Goal: Task Accomplishment & Management: Use online tool/utility

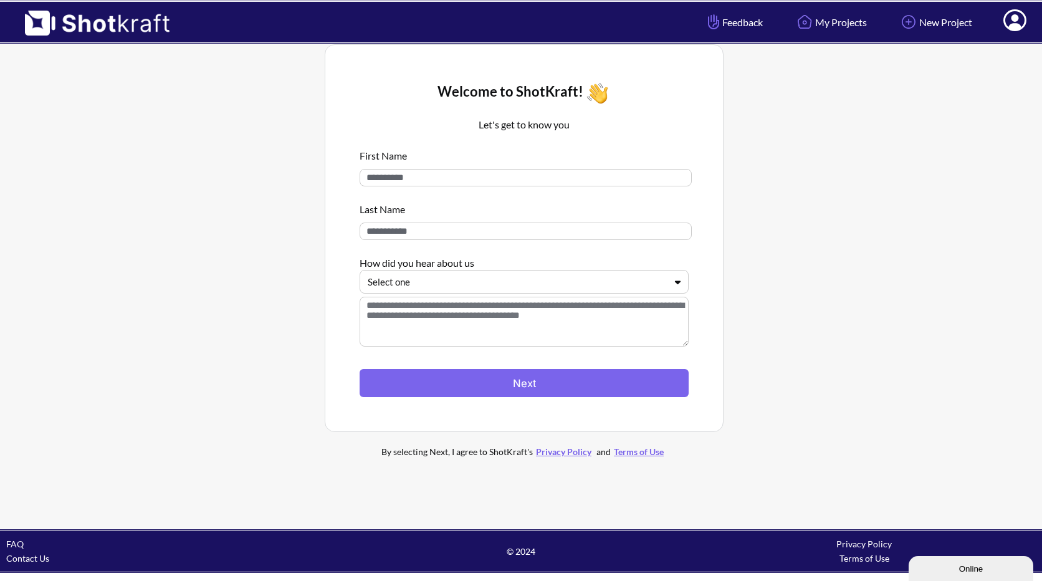
click at [1021, 21] on icon at bounding box center [1015, 20] width 23 height 22
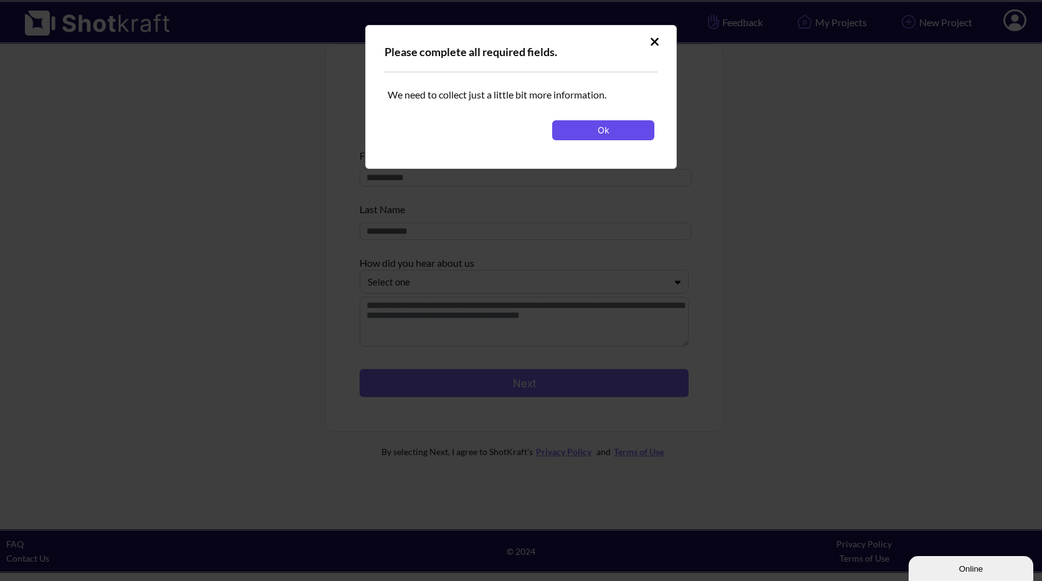
click at [639, 133] on button "Ok" at bounding box center [603, 130] width 102 height 20
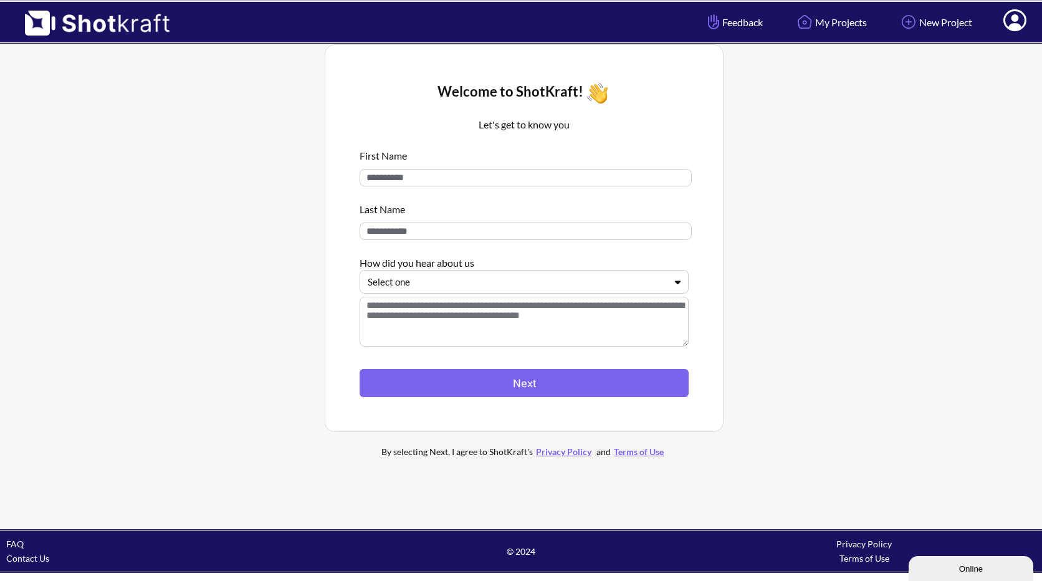
click at [681, 285] on icon at bounding box center [678, 281] width 18 height 9
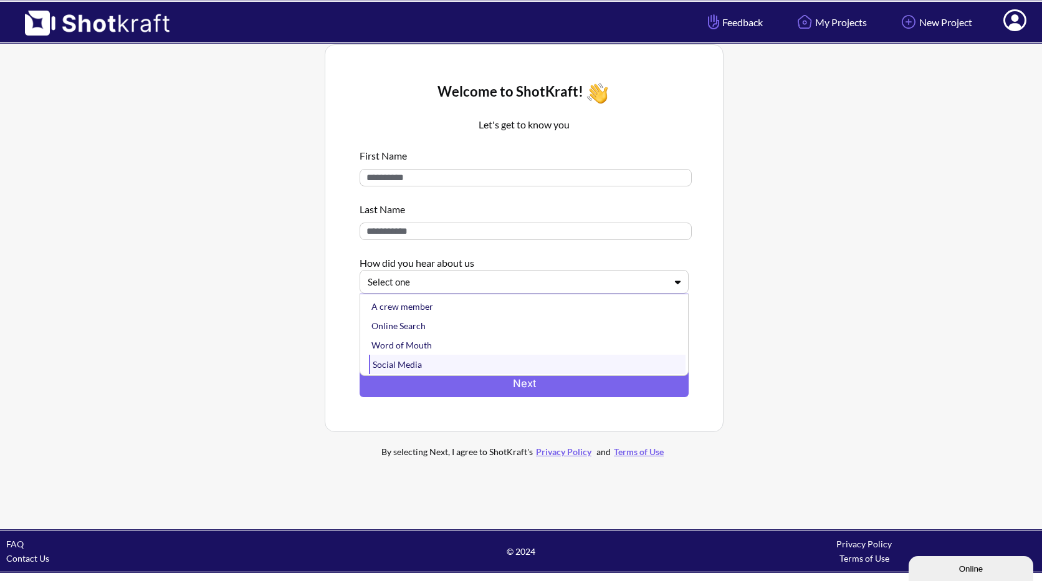
click at [425, 373] on div "Social Media" at bounding box center [527, 364] width 317 height 19
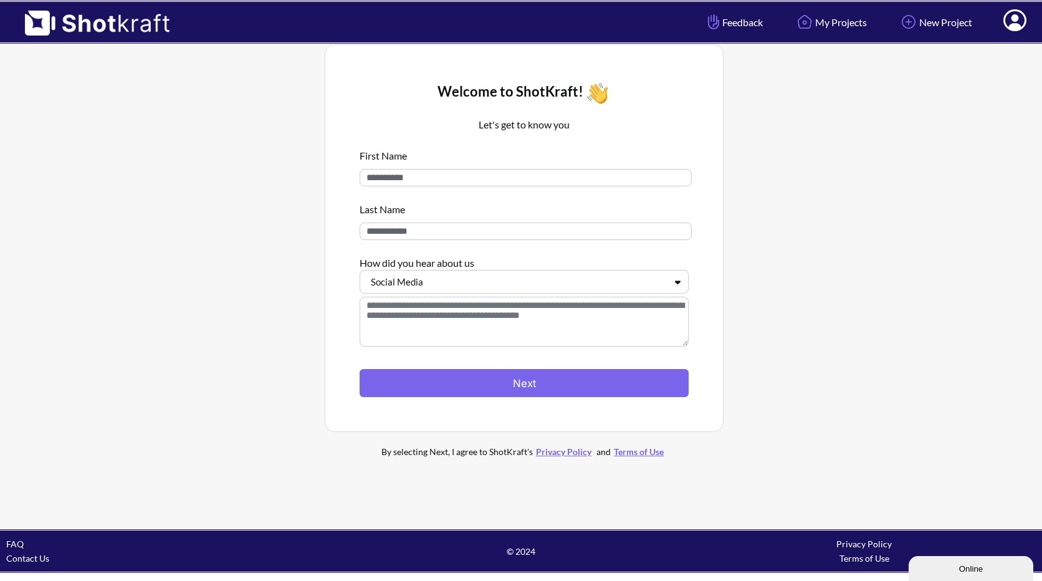
click at [426, 238] on input at bounding box center [526, 231] width 332 height 17
click at [420, 175] on input at bounding box center [526, 177] width 332 height 17
type input "*****"
click at [454, 238] on input at bounding box center [526, 231] width 332 height 17
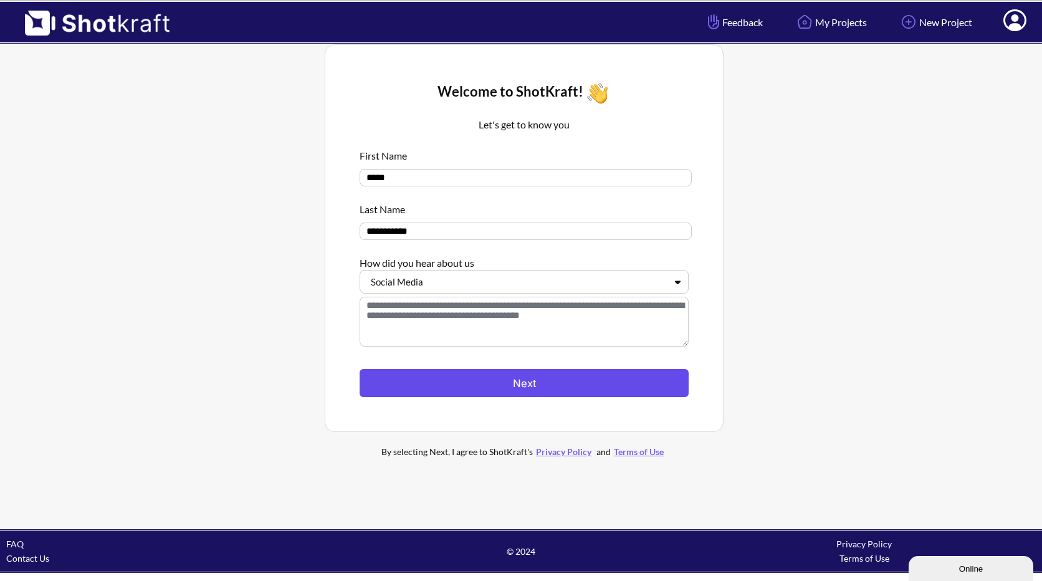
type input "**********"
click at [450, 395] on button "Next" at bounding box center [524, 383] width 329 height 28
click at [552, 380] on button "Next" at bounding box center [524, 383] width 329 height 28
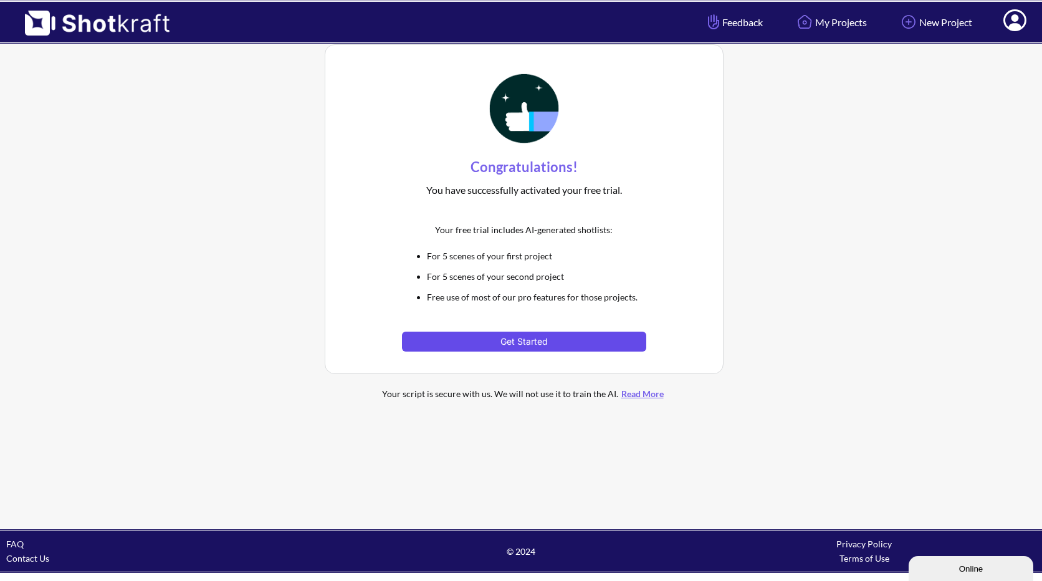
click at [549, 344] on button "Get Started" at bounding box center [524, 342] width 244 height 20
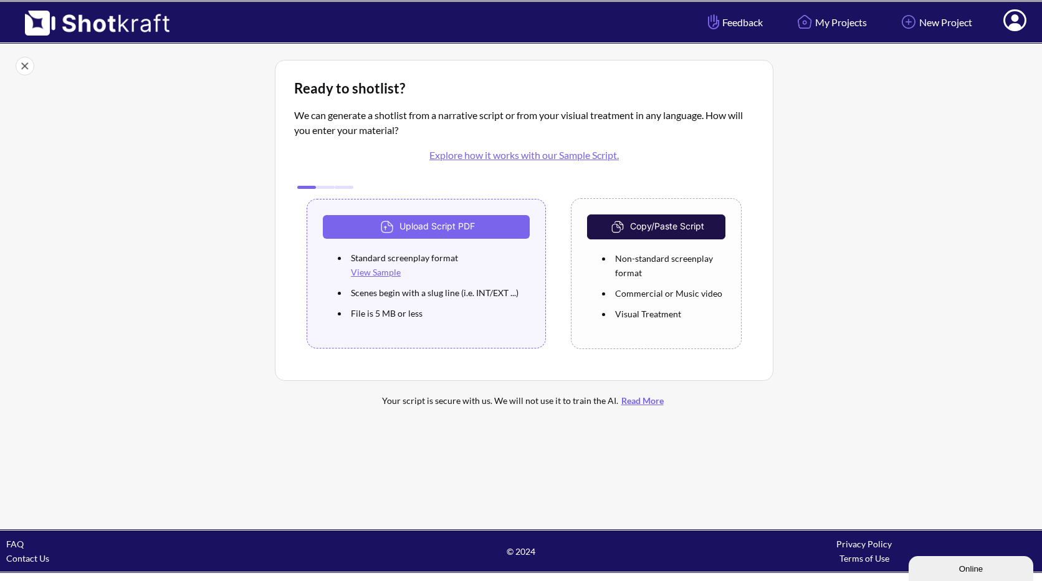
click at [1015, 22] on icon at bounding box center [1015, 20] width 23 height 22
click at [989, 42] on link "My Profile" at bounding box center [980, 46] width 103 height 20
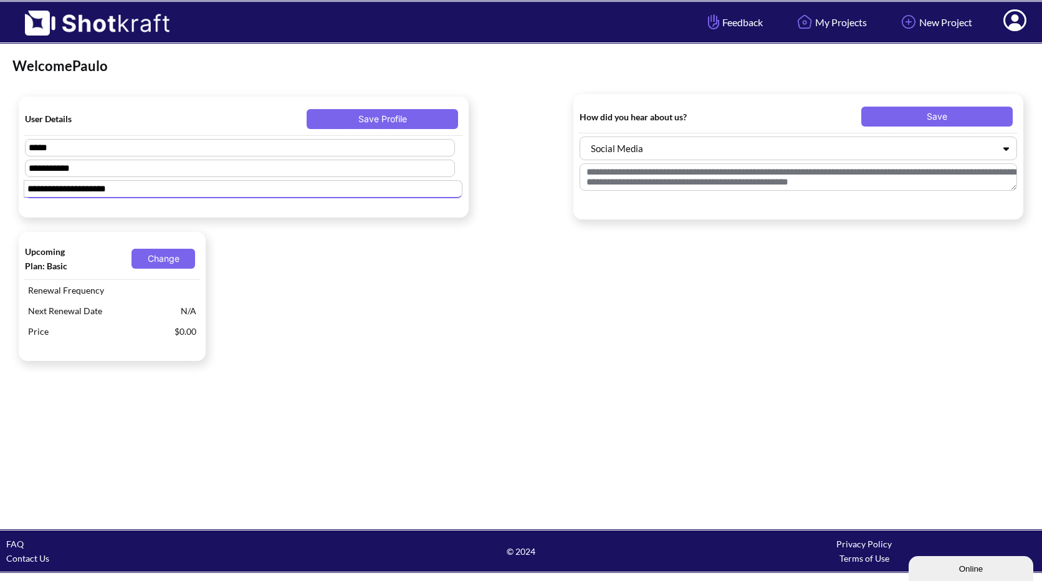
click at [45, 187] on input "**********" at bounding box center [243, 188] width 439 height 17
click at [46, 188] on input "**********" at bounding box center [243, 188] width 439 height 17
drag, startPoint x: 46, startPoint y: 188, endPoint x: 49, endPoint y: 194, distance: 6.7
click at [49, 194] on input "**********" at bounding box center [243, 188] width 439 height 17
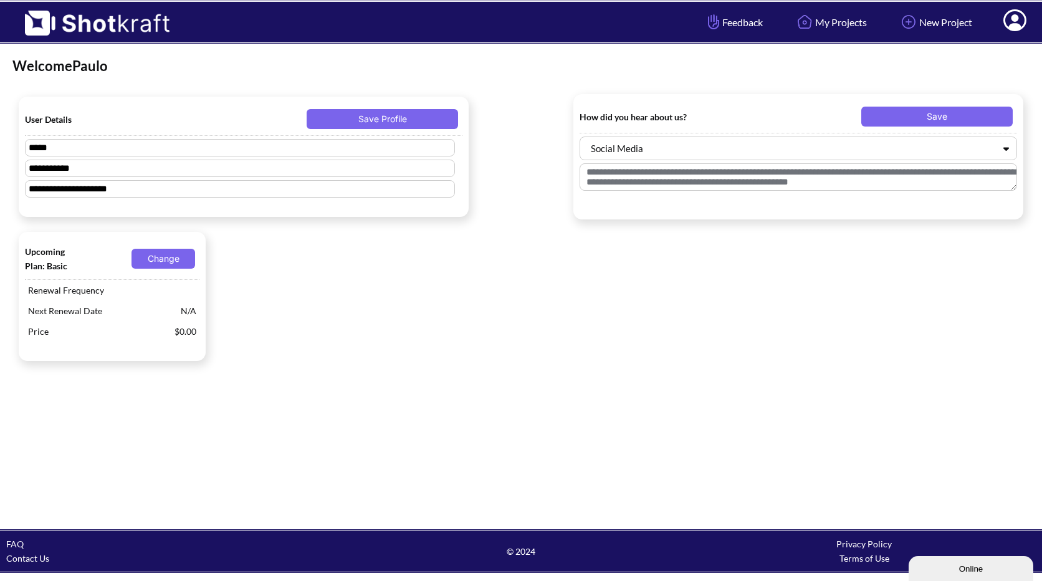
drag, startPoint x: 49, startPoint y: 194, endPoint x: 364, endPoint y: 251, distance: 320.0
click at [364, 251] on div "Upcoming Plan: Basic Change Renewal Frequency Next Renewal Date N/A Price $0.00" at bounding box center [521, 297] width 1018 height 142
click at [178, 260] on button "Change" at bounding box center [164, 259] width 64 height 20
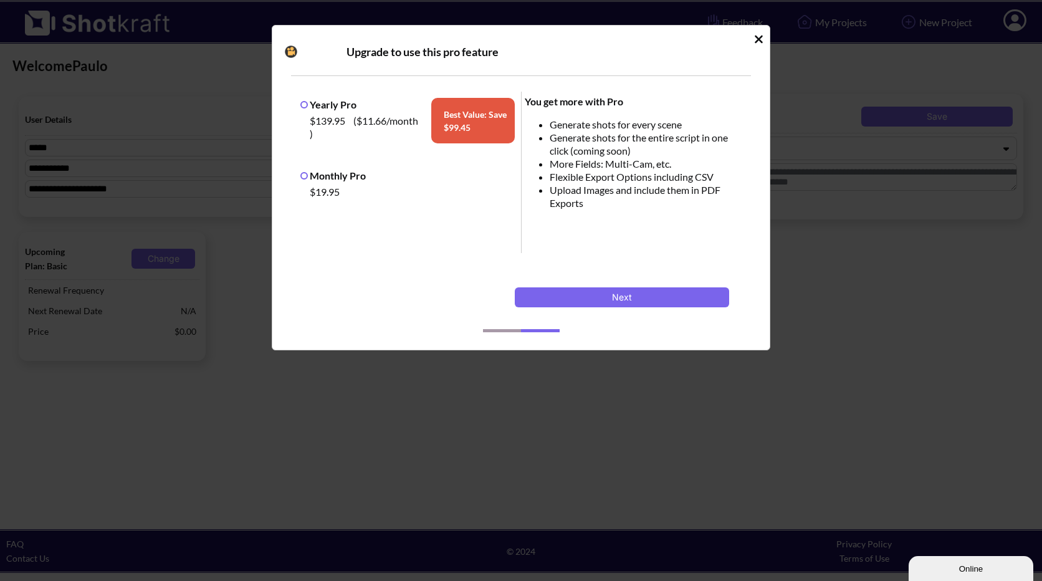
click at [756, 44] on icon "Idle Modal" at bounding box center [758, 39] width 9 height 12
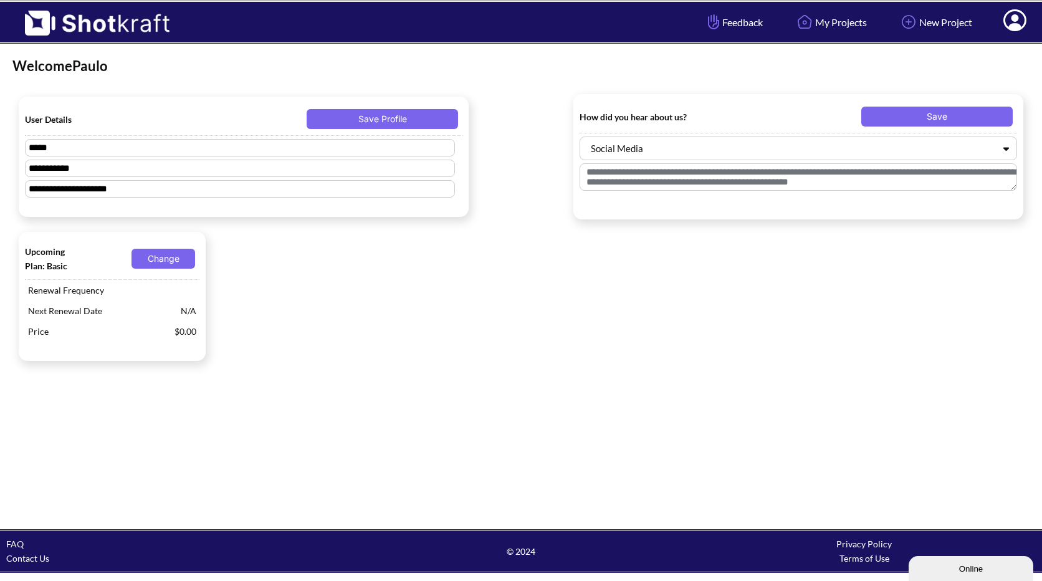
click at [37, 558] on link "Contact Us" at bounding box center [27, 558] width 43 height 11
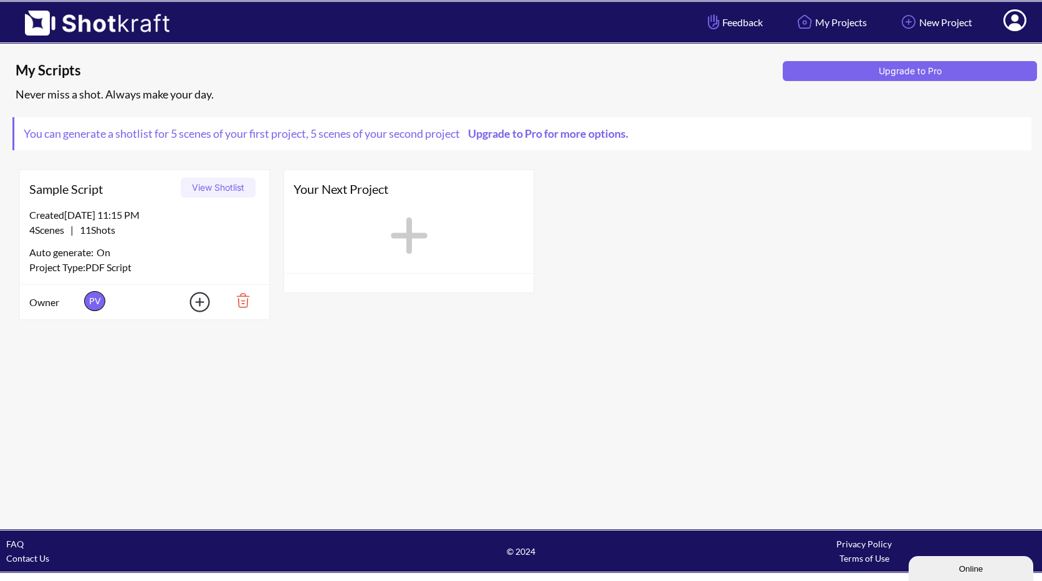
click at [226, 190] on button "View Shotlist" at bounding box center [218, 188] width 75 height 20
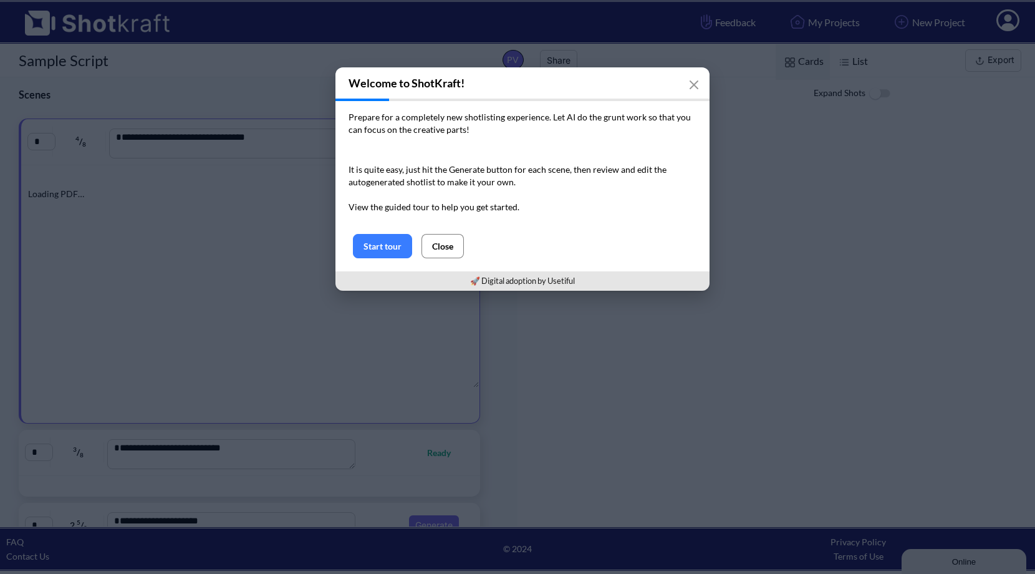
click at [451, 246] on button "Close" at bounding box center [442, 246] width 42 height 24
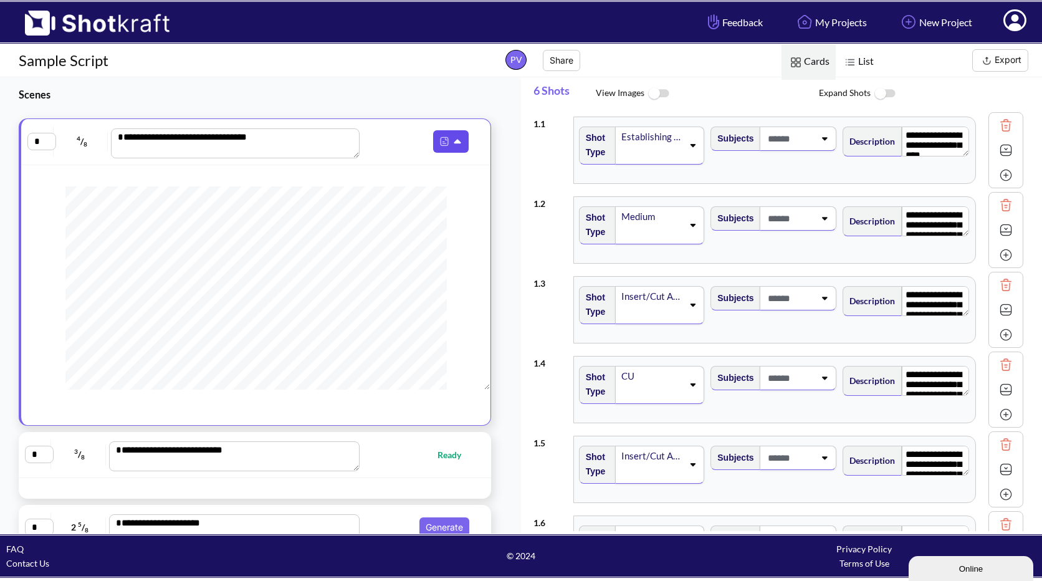
click at [455, 142] on icon at bounding box center [458, 142] width 7 height 4
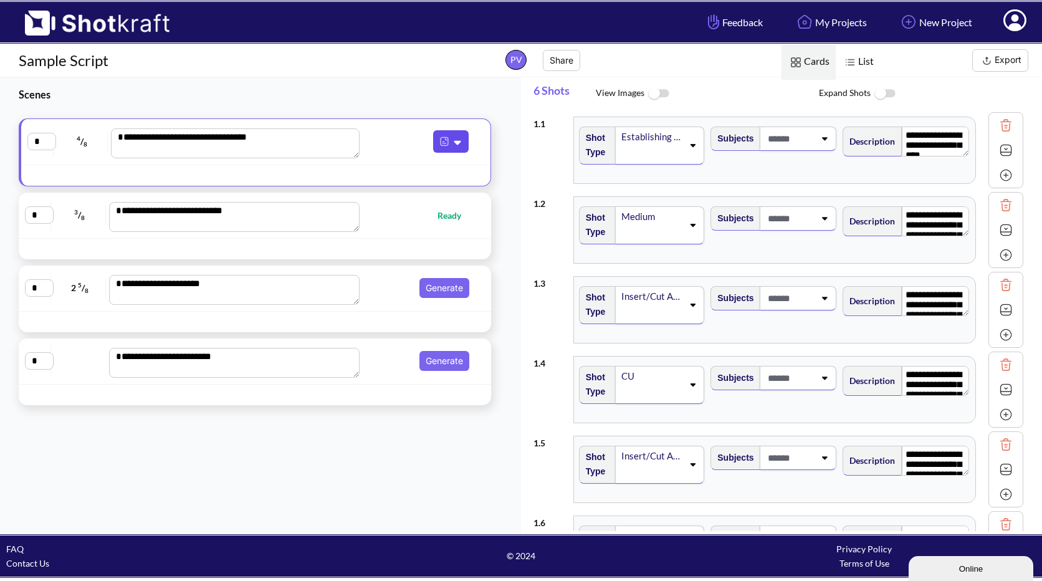
click at [455, 142] on icon at bounding box center [458, 143] width 7 height 4
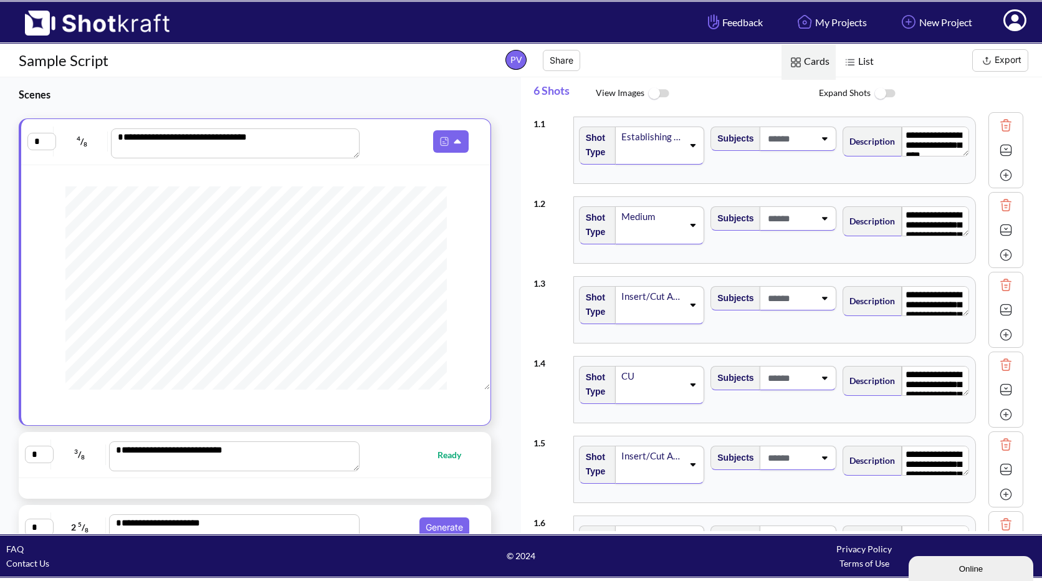
click at [291, 147] on textarea "**********" at bounding box center [235, 143] width 249 height 30
click at [455, 143] on icon at bounding box center [458, 142] width 7 height 4
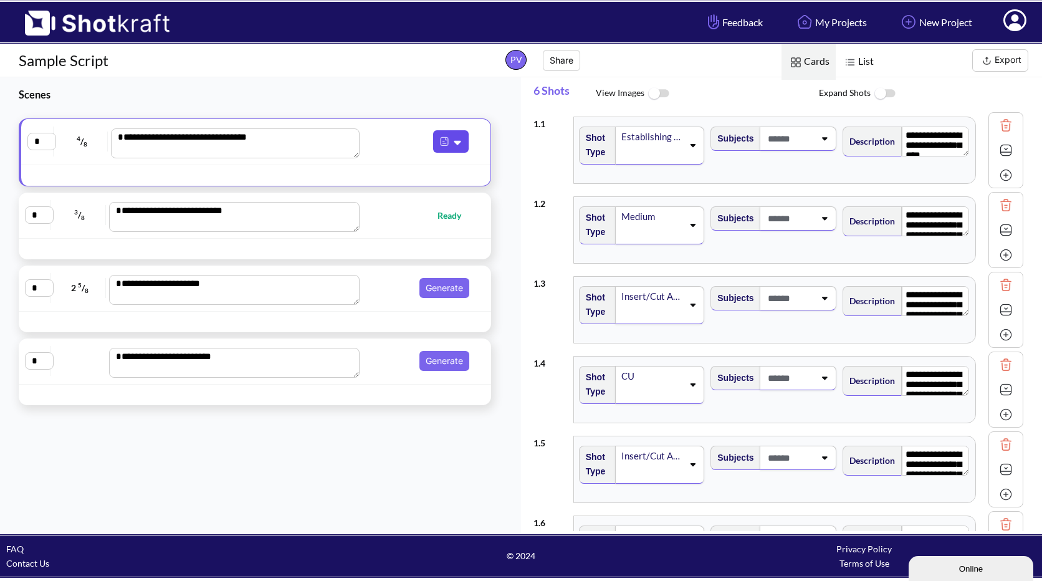
click at [455, 143] on icon at bounding box center [458, 143] width 7 height 4
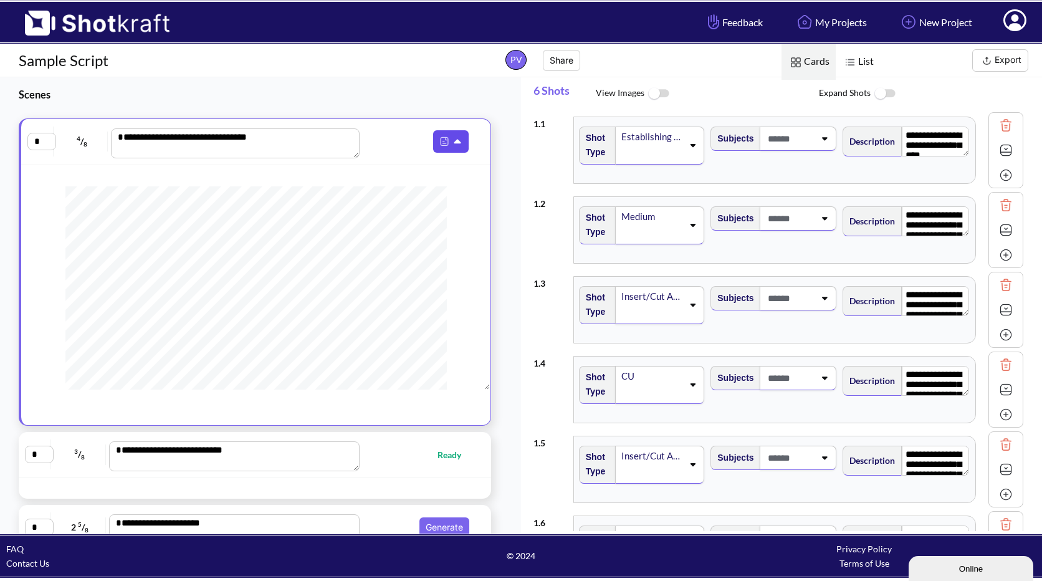
click at [438, 144] on img at bounding box center [444, 141] width 16 height 16
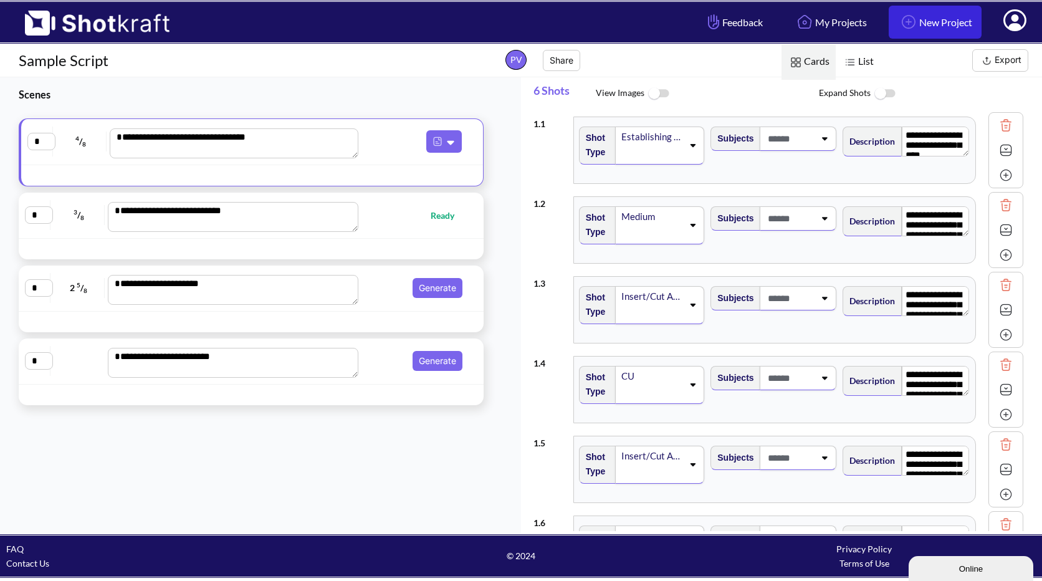
click at [928, 10] on link "New Project" at bounding box center [935, 22] width 93 height 33
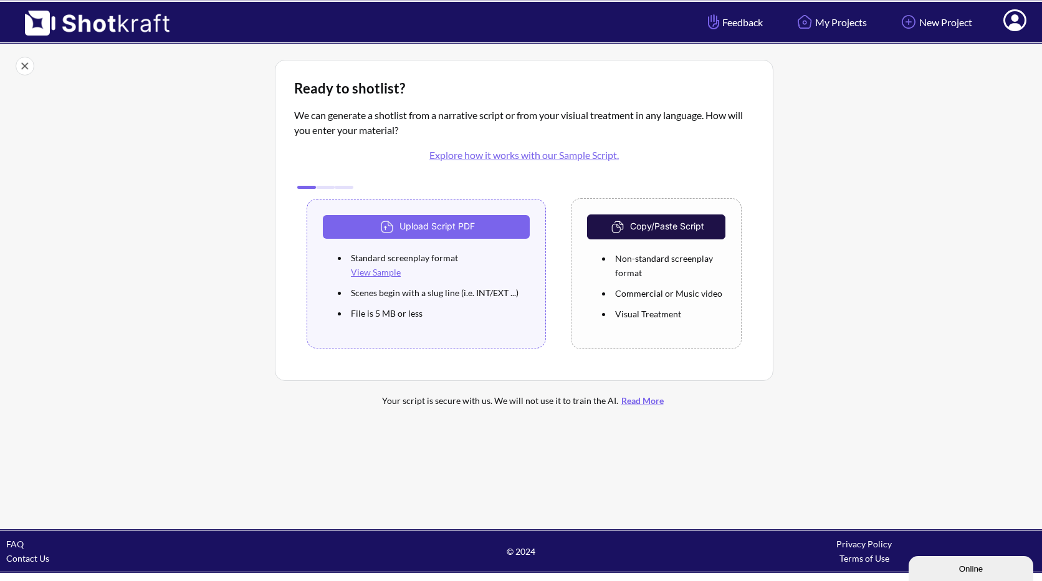
click at [695, 244] on div "Copy/Paste Script Non-standard screenplay format Commercial or Music video Visu…" at bounding box center [656, 273] width 171 height 151
click at [673, 226] on button "Copy/Paste Script" at bounding box center [656, 226] width 138 height 25
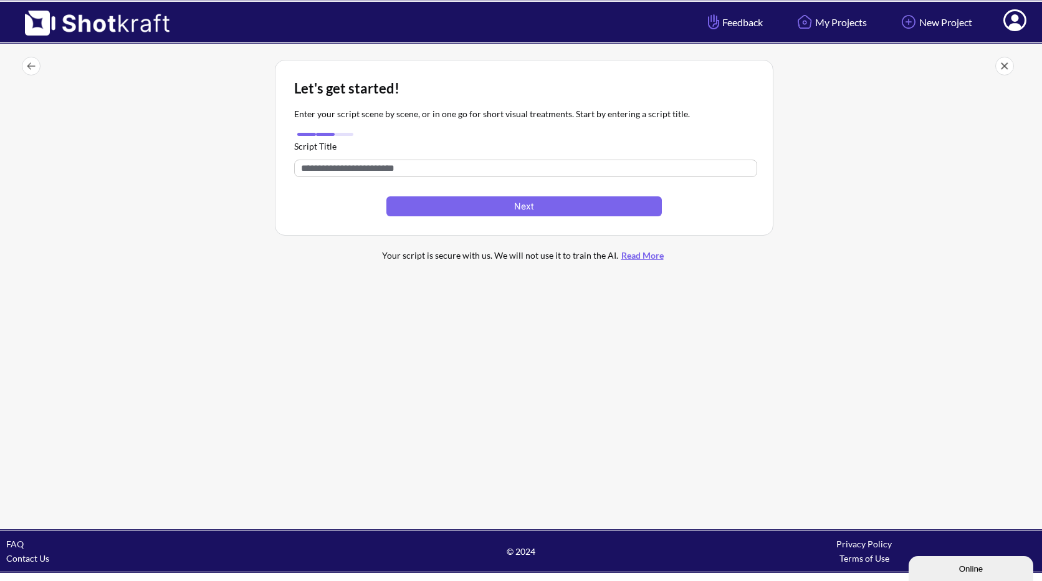
click at [427, 171] on input "text" at bounding box center [525, 168] width 463 height 17
type input "*****"
click at [471, 203] on button "Next" at bounding box center [525, 206] width 276 height 20
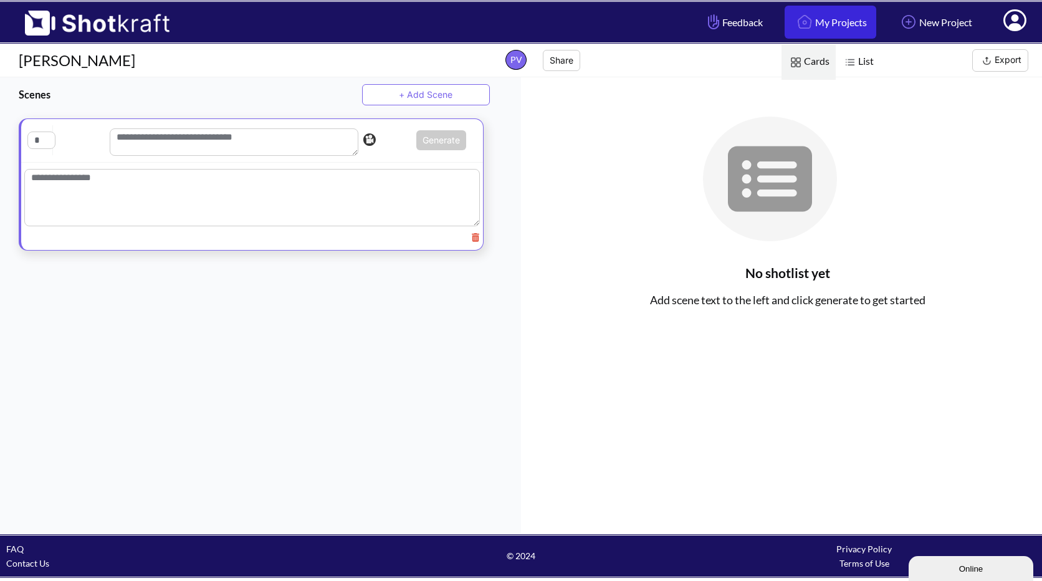
click at [819, 19] on link "My Projects" at bounding box center [831, 22] width 92 height 33
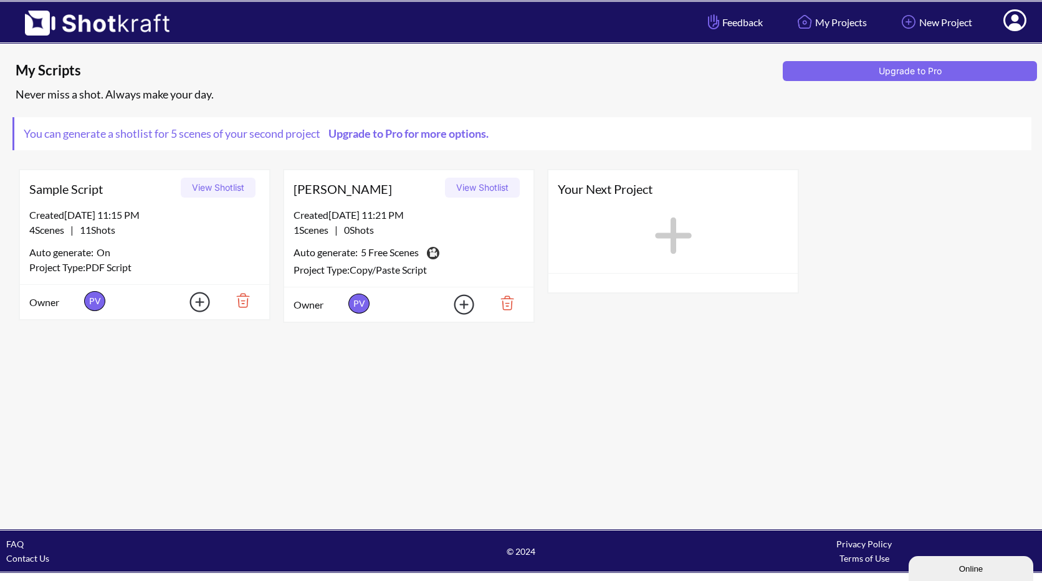
click at [486, 198] on div "[PERSON_NAME] View Shotlist" at bounding box center [408, 188] width 249 height 37
click at [471, 188] on button "View Shotlist" at bounding box center [482, 188] width 75 height 20
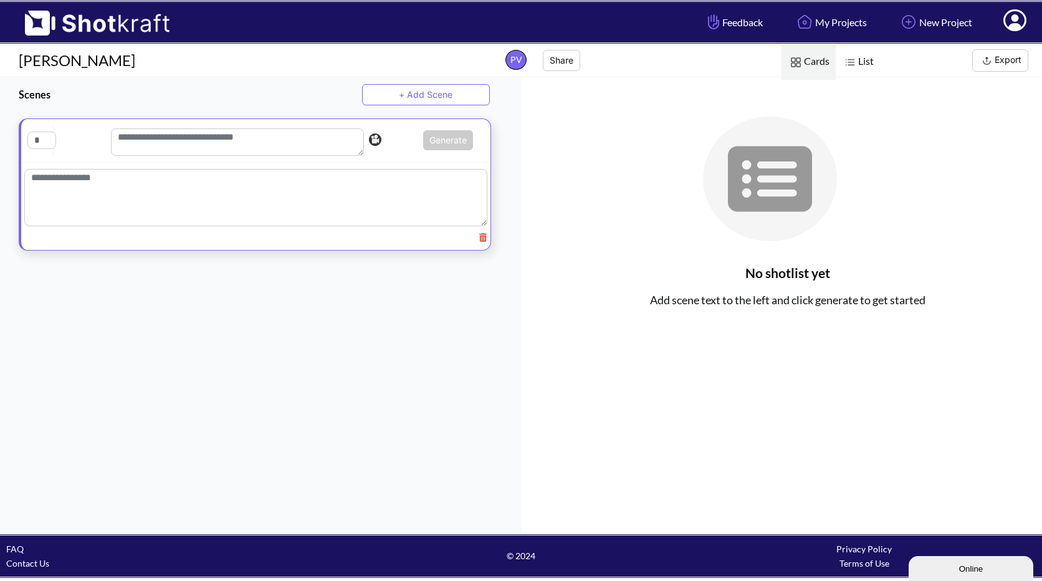
click at [180, 211] on textarea at bounding box center [255, 197] width 463 height 57
click at [367, 181] on textarea at bounding box center [255, 197] width 463 height 57
click at [191, 143] on textarea at bounding box center [237, 141] width 253 height 27
click at [182, 153] on textarea at bounding box center [237, 141] width 253 height 27
click at [126, 201] on textarea at bounding box center [255, 200] width 463 height 62
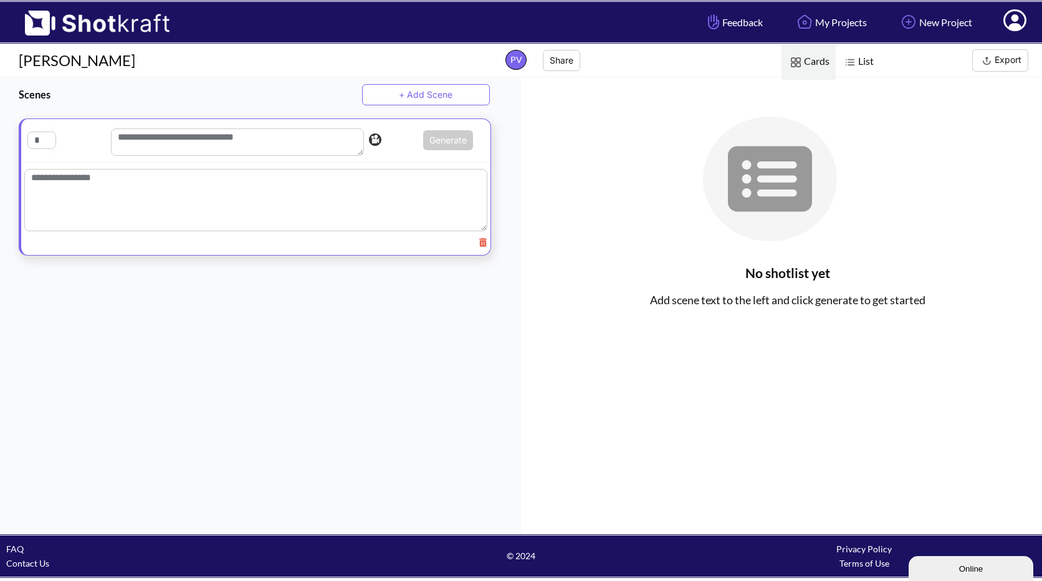
click at [218, 173] on textarea at bounding box center [255, 200] width 463 height 62
click at [1014, 18] on icon at bounding box center [1015, 21] width 13 height 15
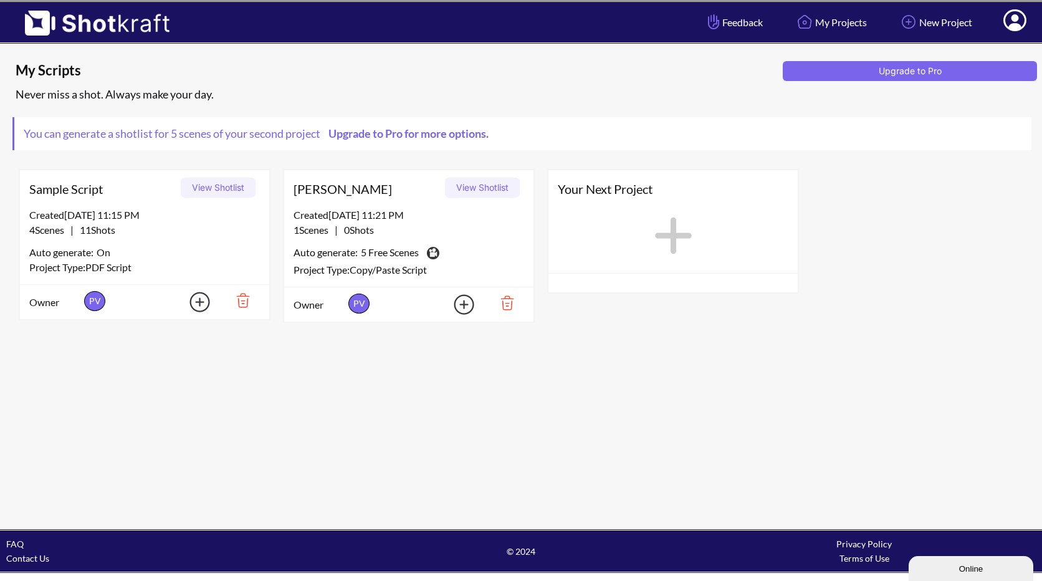
click at [31, 559] on link "Contact Us" at bounding box center [27, 558] width 43 height 11
